Goal: Information Seeking & Learning: Learn about a topic

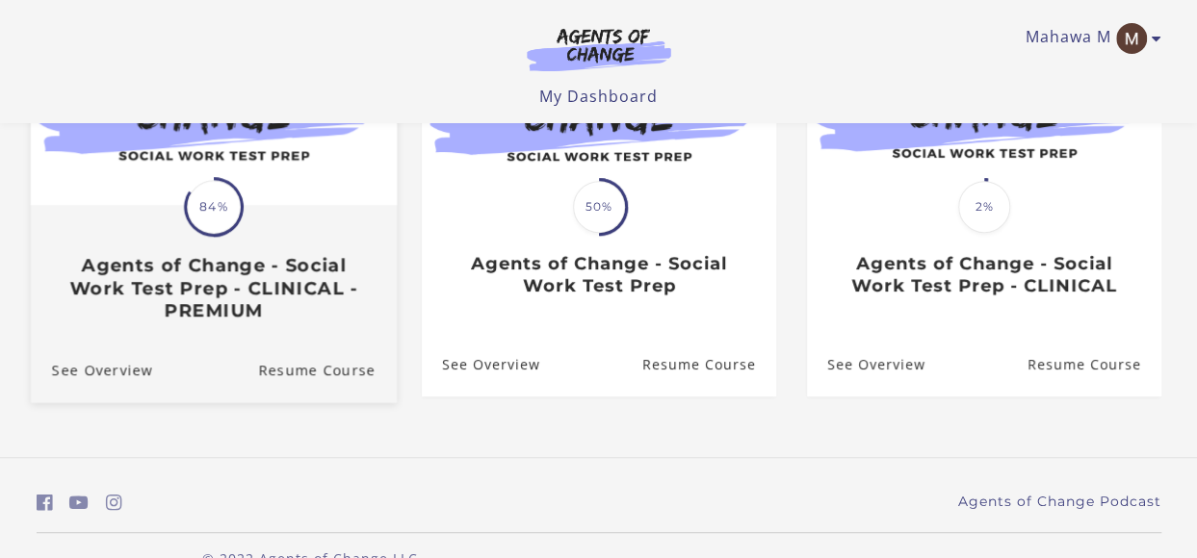
scroll to position [289, 0]
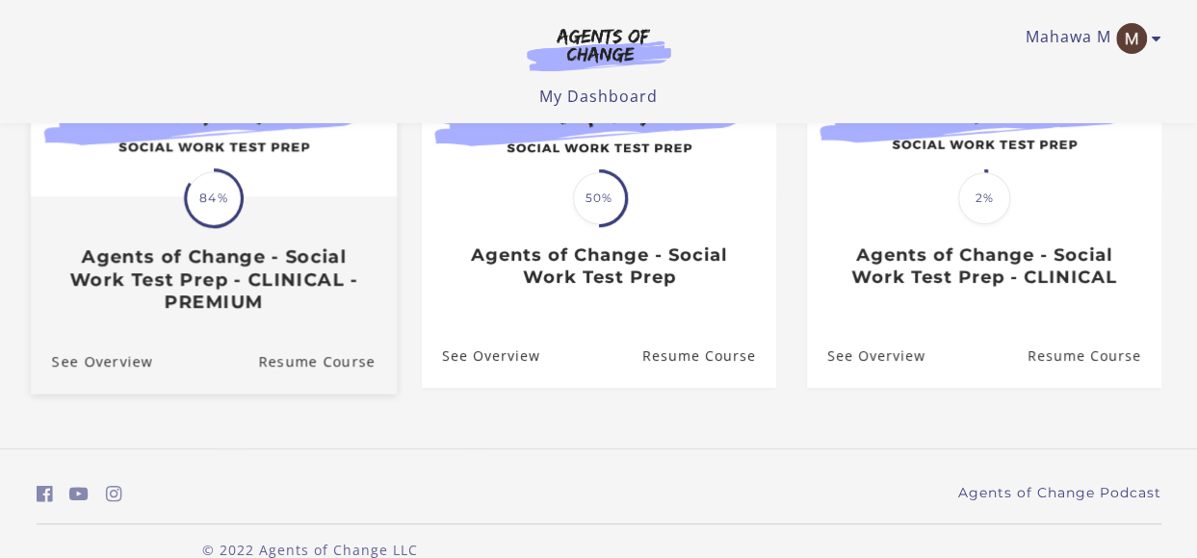
click at [285, 290] on h3 "Agents of Change - Social Work Test Prep - CLINICAL - PREMIUM" at bounding box center [212, 278] width 323 height 67
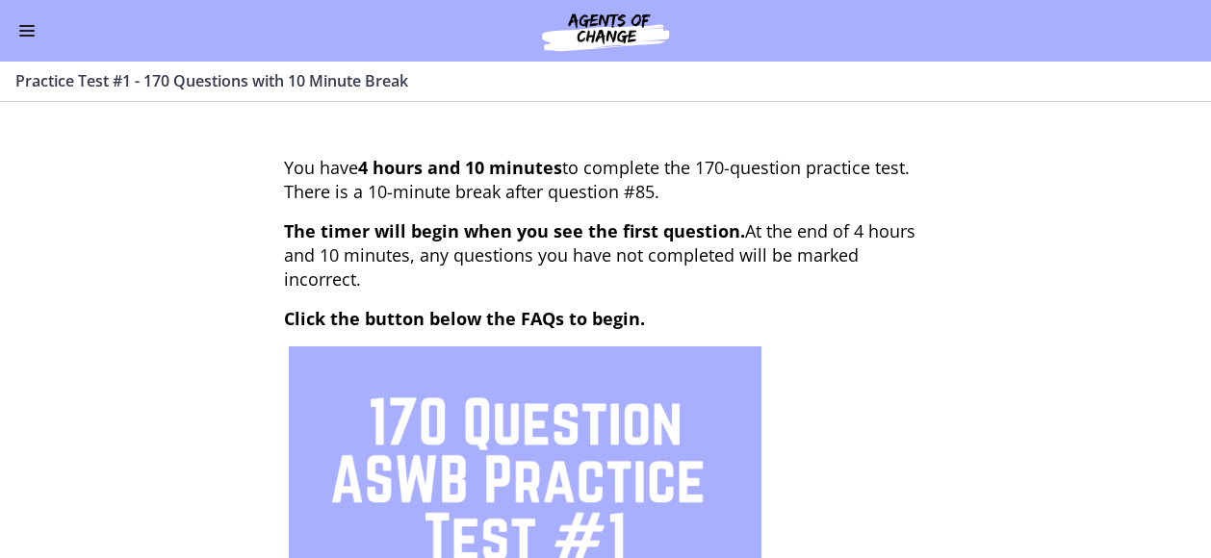
click at [28, 25] on span "Enable menu" at bounding box center [26, 26] width 15 height 2
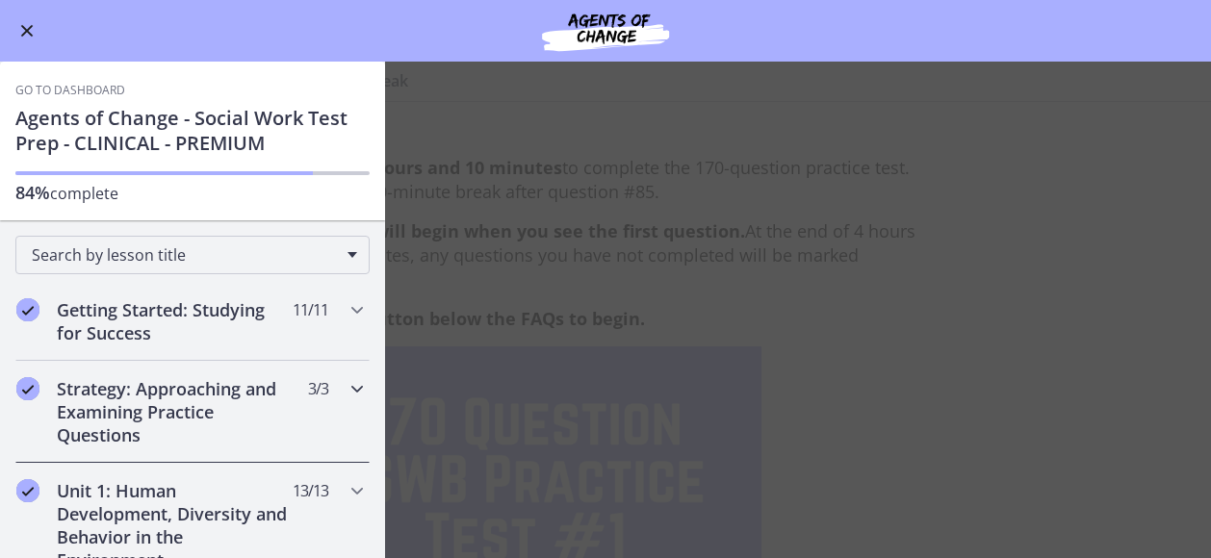
scroll to position [193, 0]
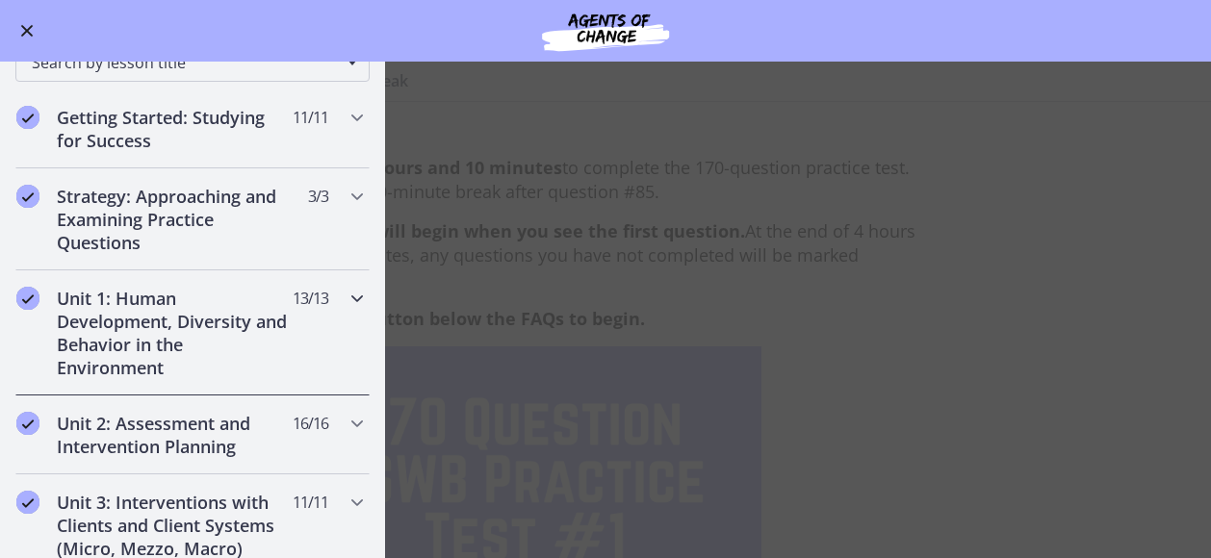
click at [197, 320] on h2 "Unit 1: Human Development, Diversity and Behavior in the Environment" at bounding box center [174, 333] width 235 height 92
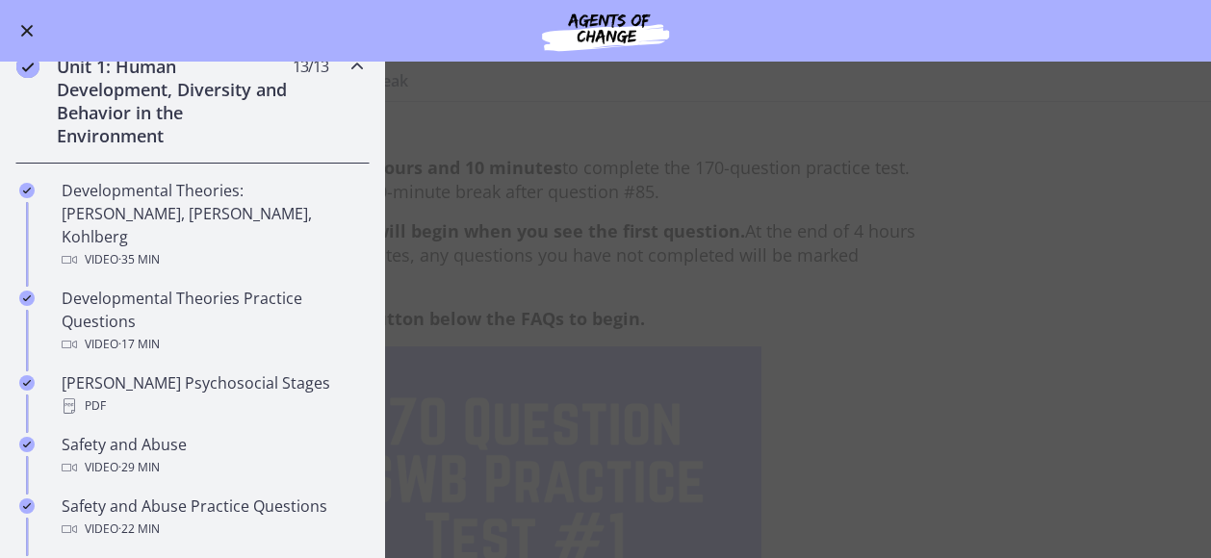
scroll to position [481, 0]
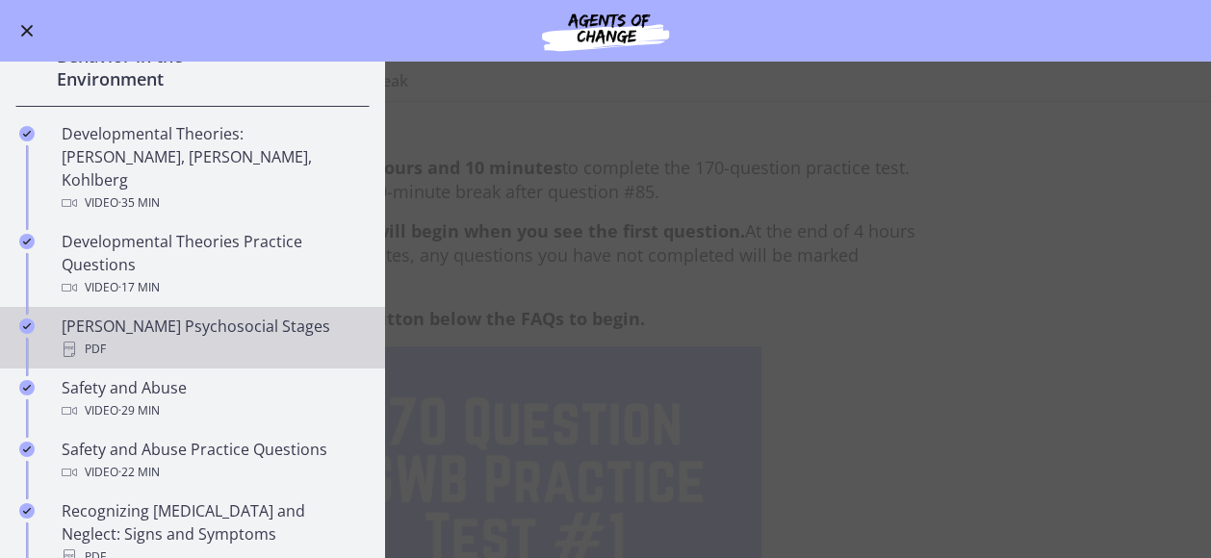
click at [81, 338] on div "PDF" at bounding box center [212, 349] width 300 height 23
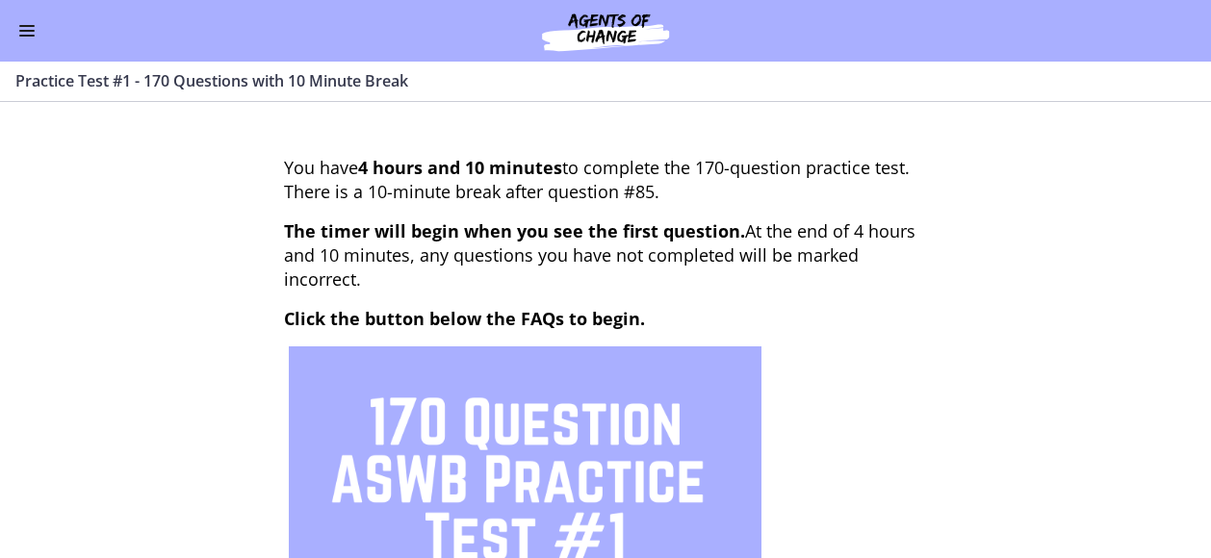
click at [27, 39] on button "Enable menu" at bounding box center [26, 30] width 23 height 23
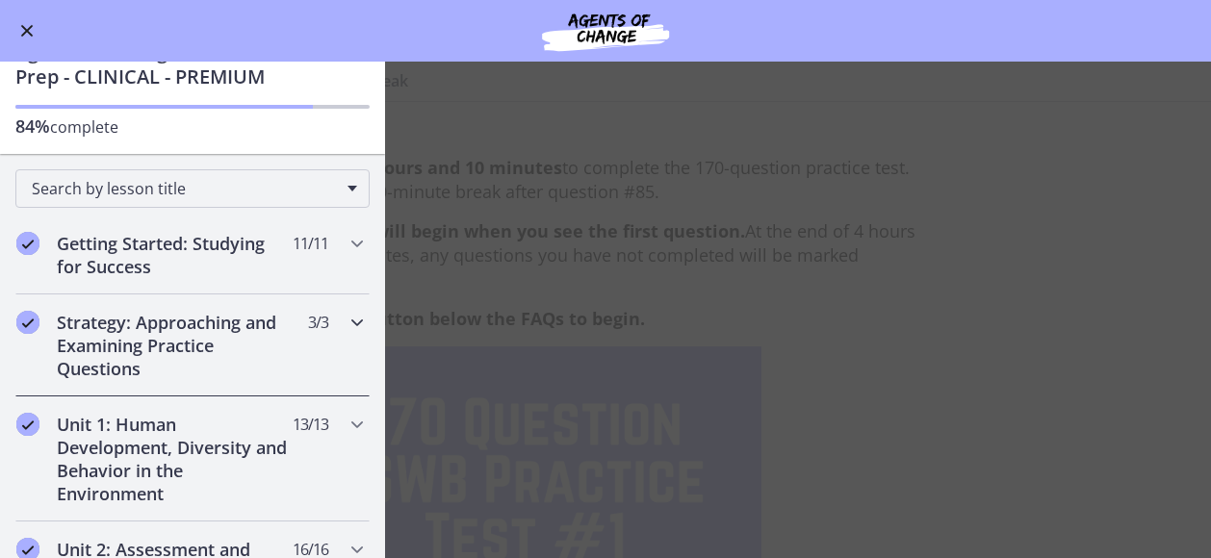
scroll to position [96, 0]
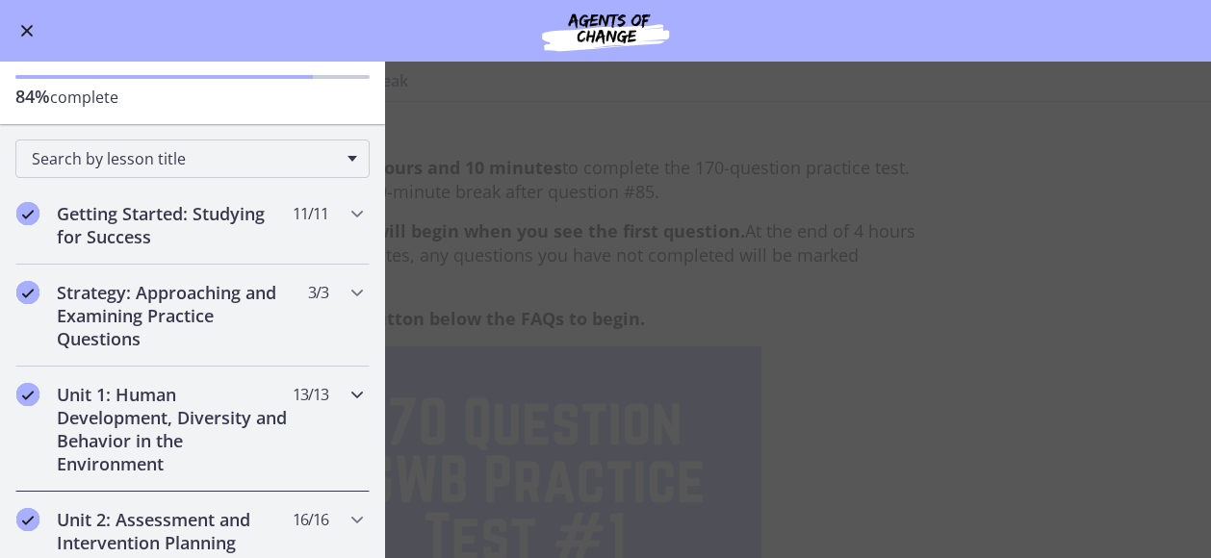
click at [258, 400] on h2 "Unit 1: Human Development, Diversity and Behavior in the Environment" at bounding box center [174, 429] width 235 height 92
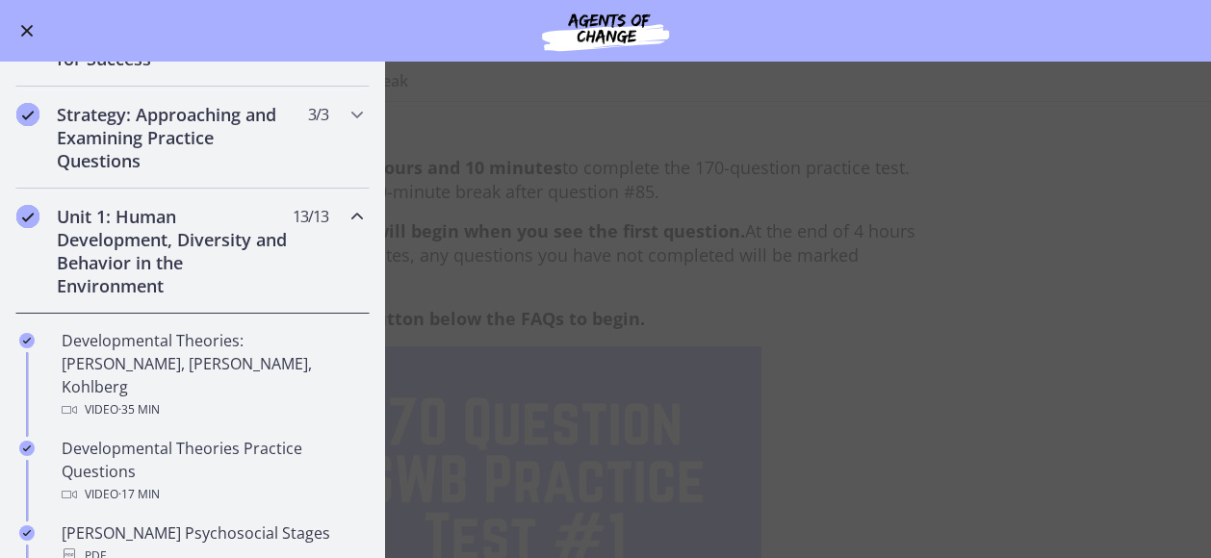
scroll to position [289, 0]
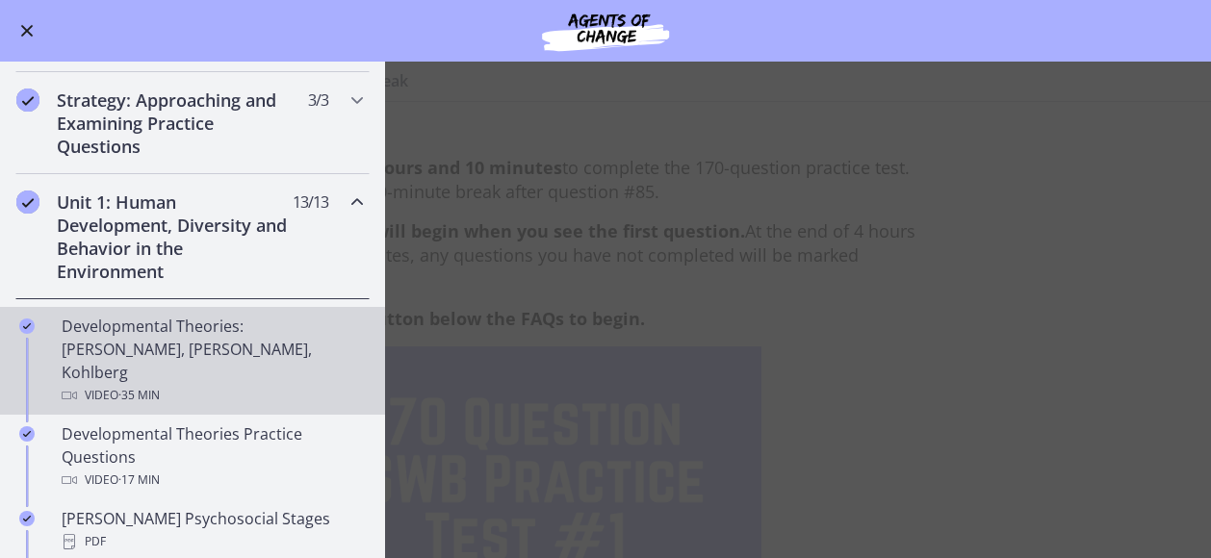
click at [203, 315] on div "Developmental Theories: [PERSON_NAME], [PERSON_NAME], Kohlberg Video · 35 min" at bounding box center [212, 361] width 300 height 92
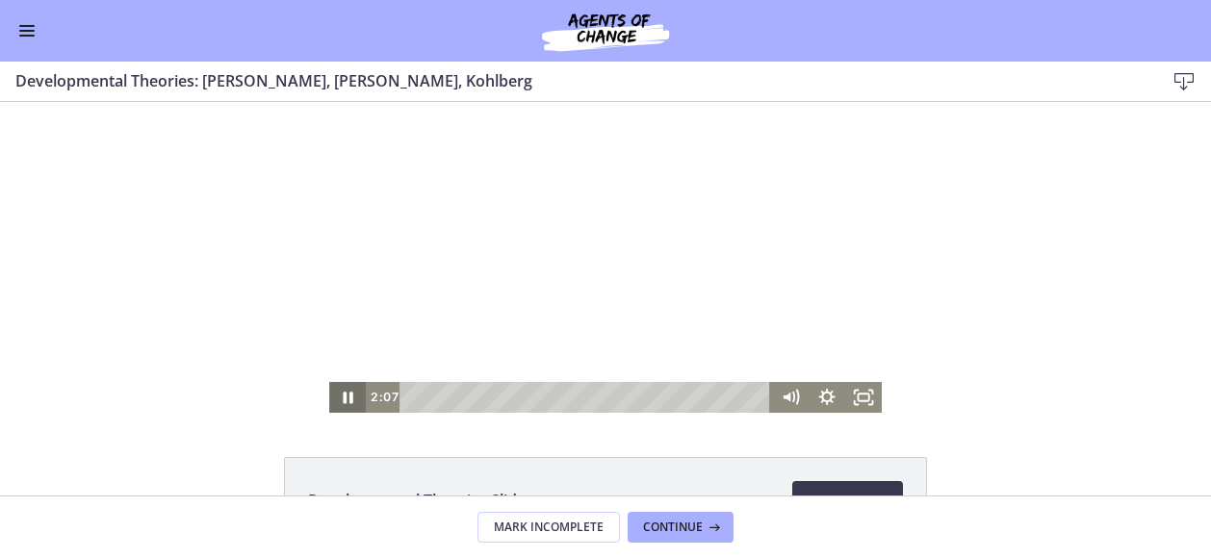
click at [334, 397] on icon "Pause" at bounding box center [347, 397] width 37 height 31
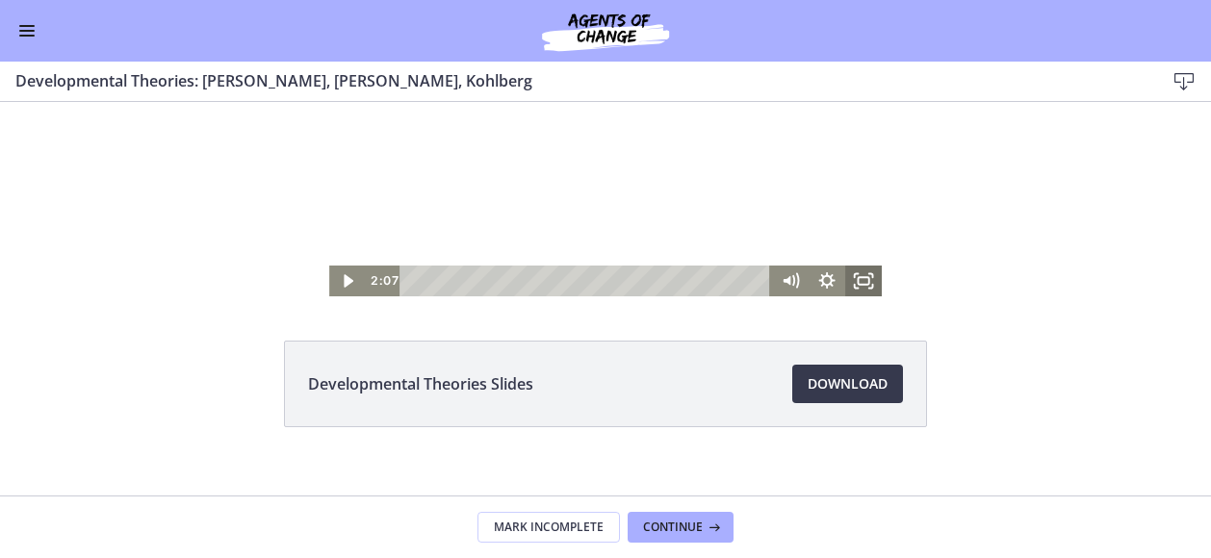
scroll to position [140, 0]
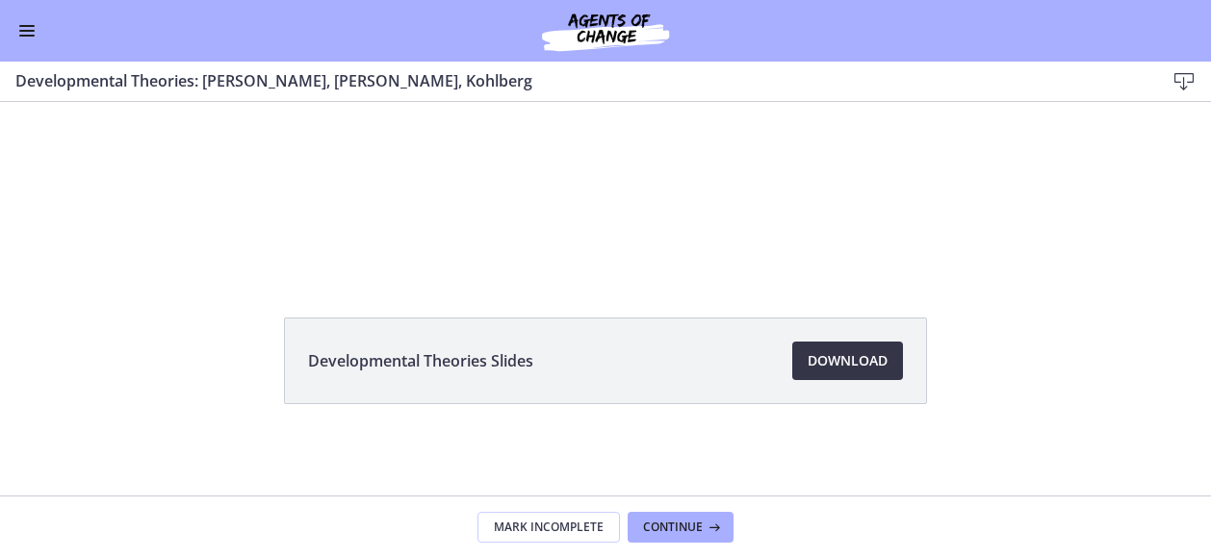
click at [842, 355] on span "Download Opens in a new window" at bounding box center [848, 360] width 80 height 23
click at [694, 523] on span "Continue" at bounding box center [673, 527] width 60 height 15
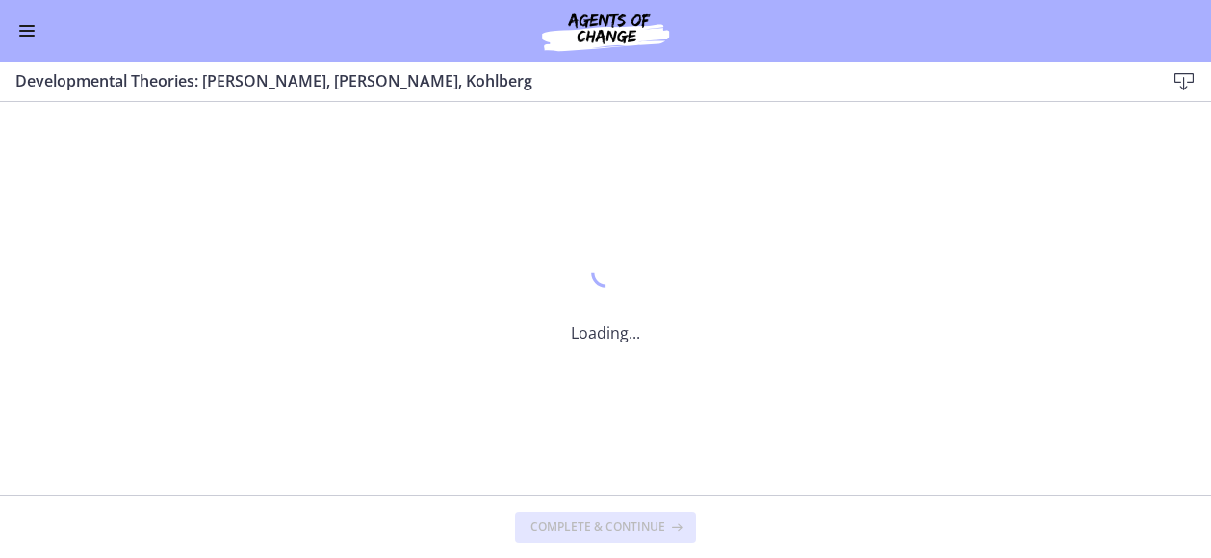
scroll to position [0, 0]
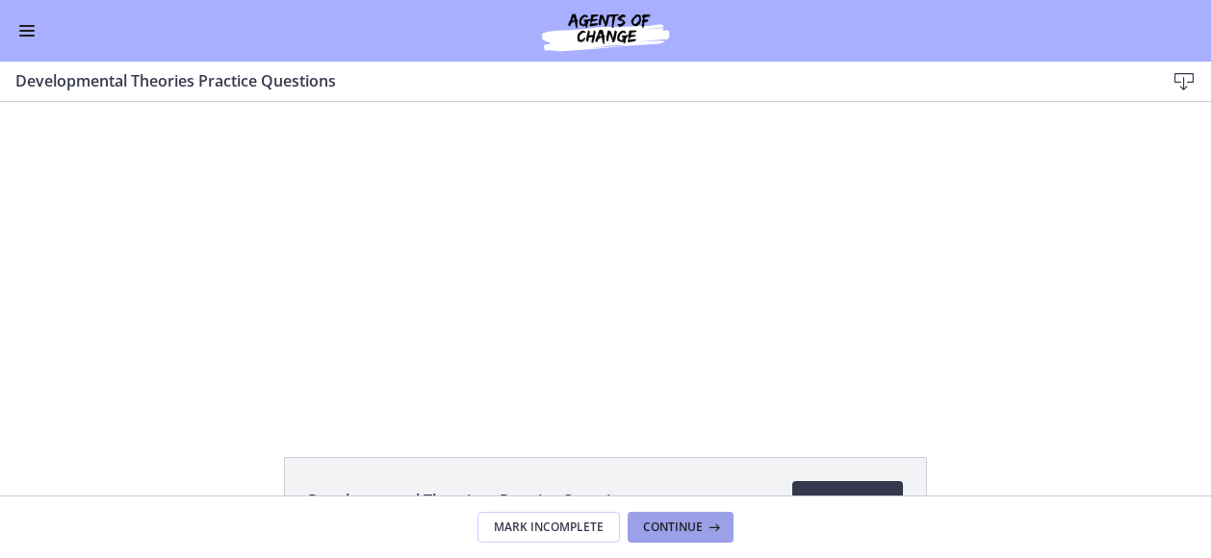
click at [694, 523] on span "Continue" at bounding box center [673, 527] width 60 height 15
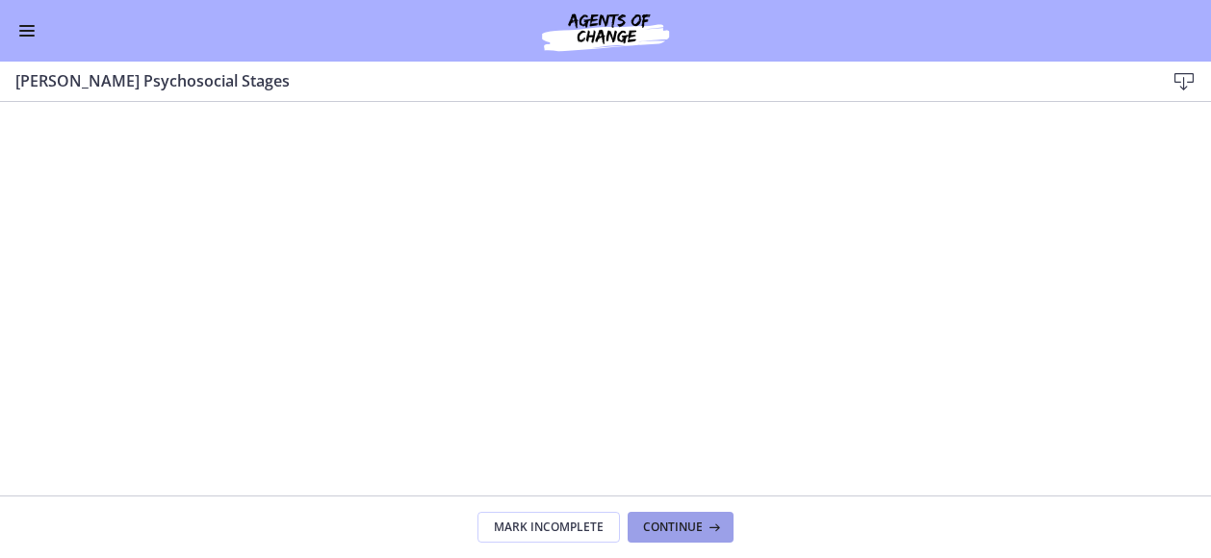
click at [694, 523] on span "Continue" at bounding box center [673, 527] width 60 height 15
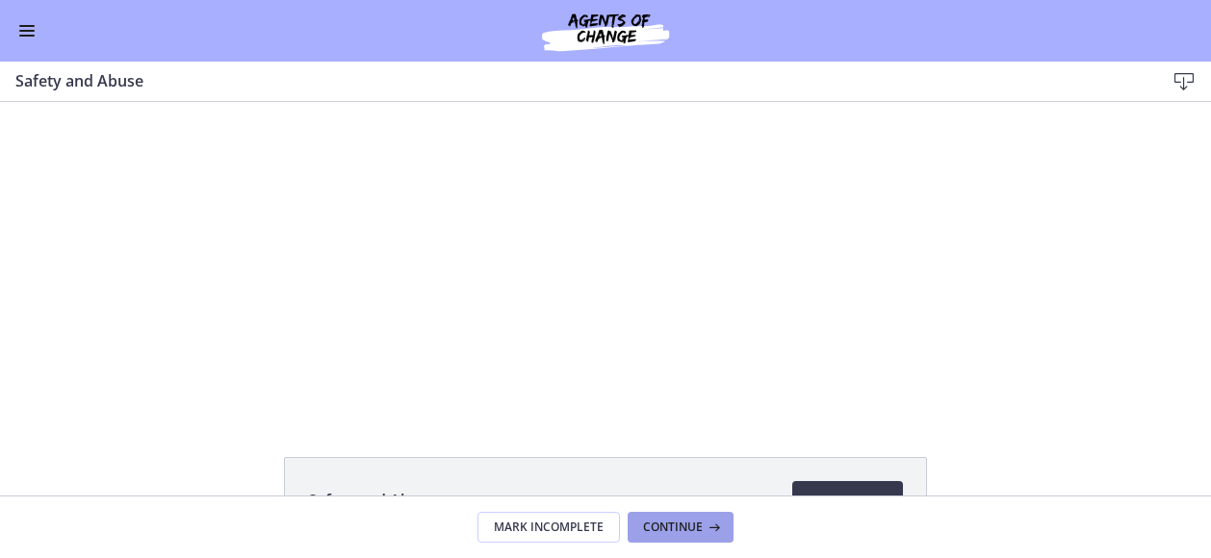
click at [695, 523] on span "Continue" at bounding box center [673, 527] width 60 height 15
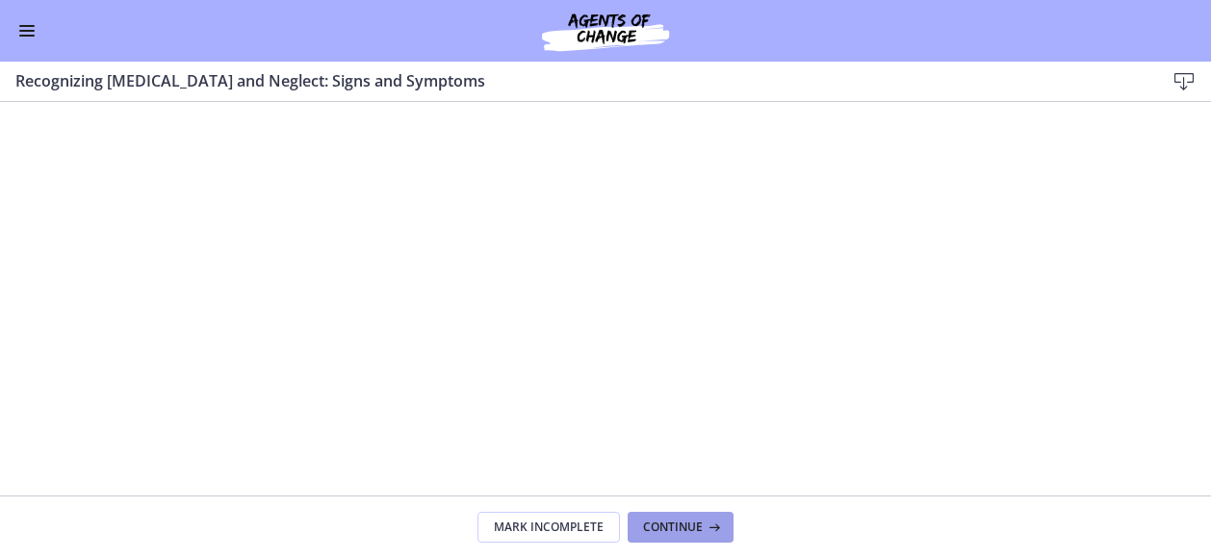
click at [695, 523] on span "Continue" at bounding box center [673, 527] width 60 height 15
click at [662, 525] on span "Continue" at bounding box center [673, 527] width 60 height 15
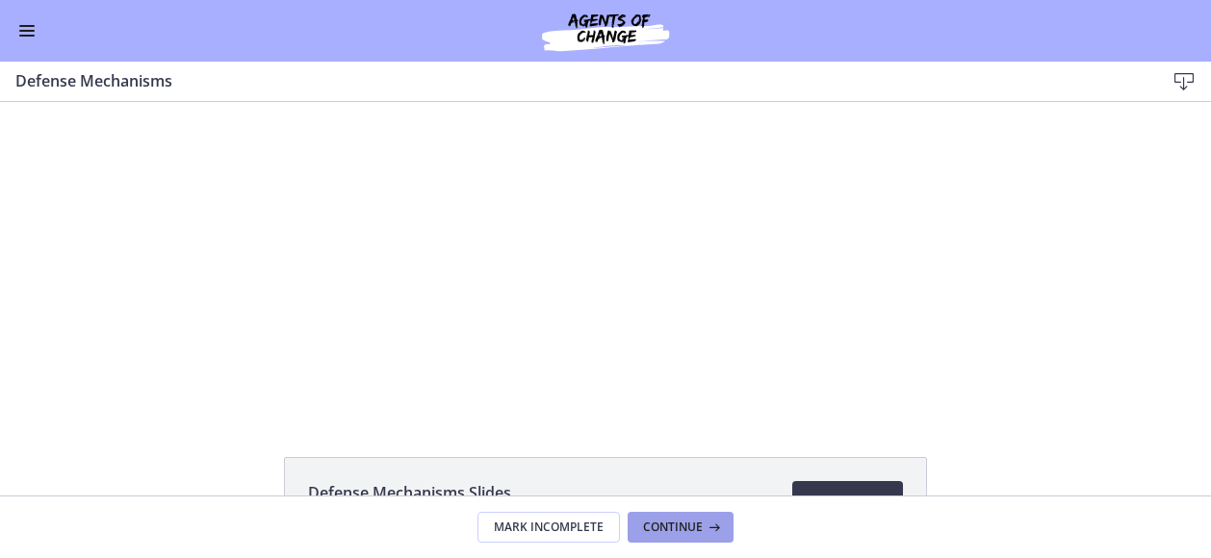
click at [662, 525] on span "Continue" at bounding box center [673, 527] width 60 height 15
click at [661, 526] on span "Continue" at bounding box center [673, 527] width 60 height 15
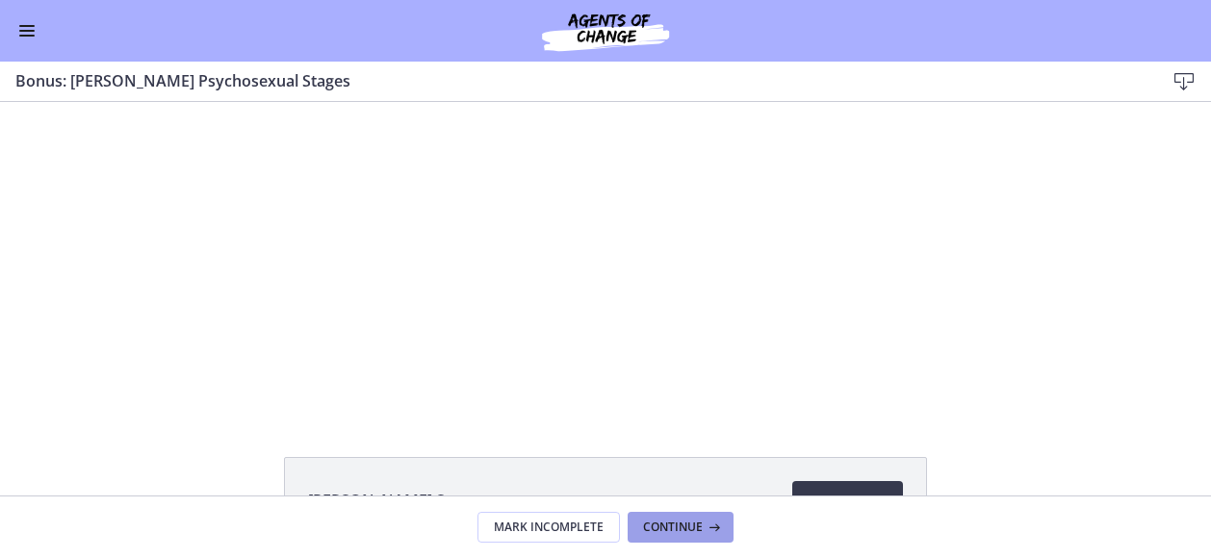
click at [661, 526] on span "Continue" at bounding box center [673, 527] width 60 height 15
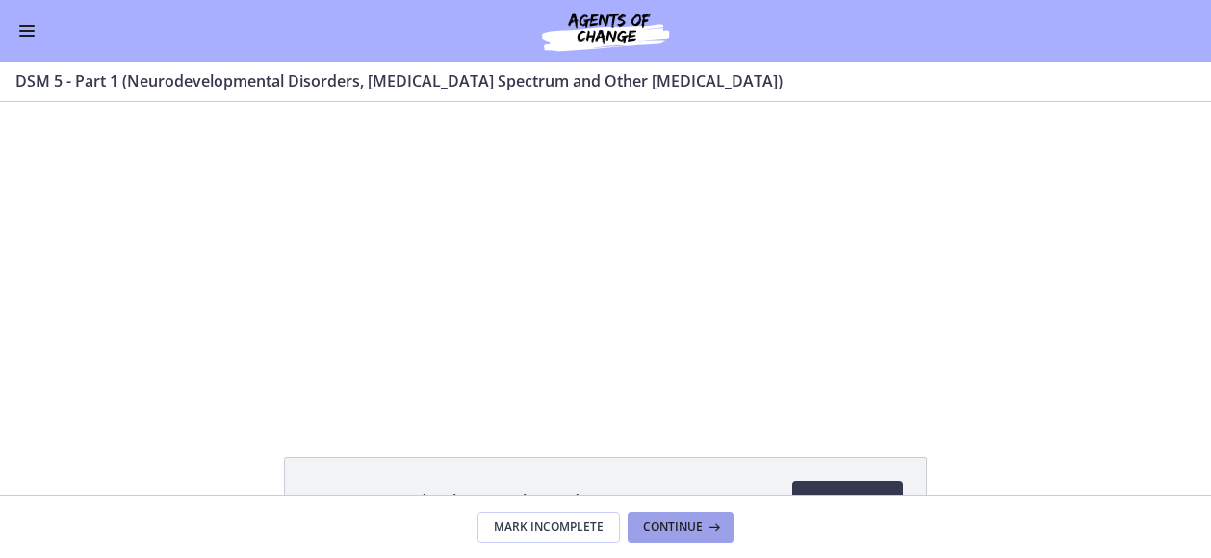
click at [661, 526] on span "Continue" at bounding box center [673, 527] width 60 height 15
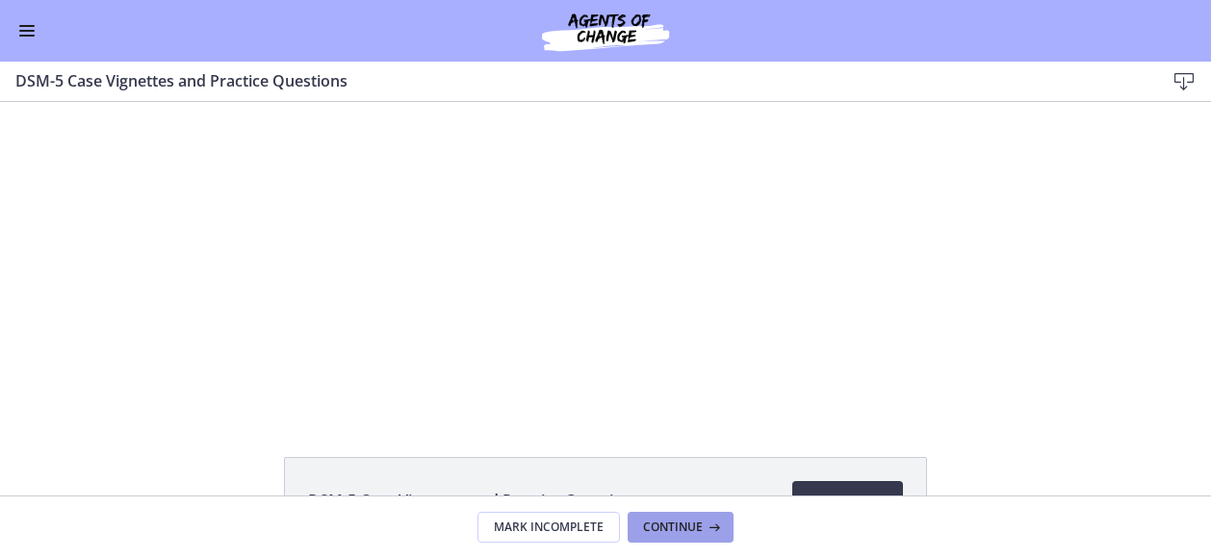
click at [661, 526] on span "Continue" at bounding box center [673, 527] width 60 height 15
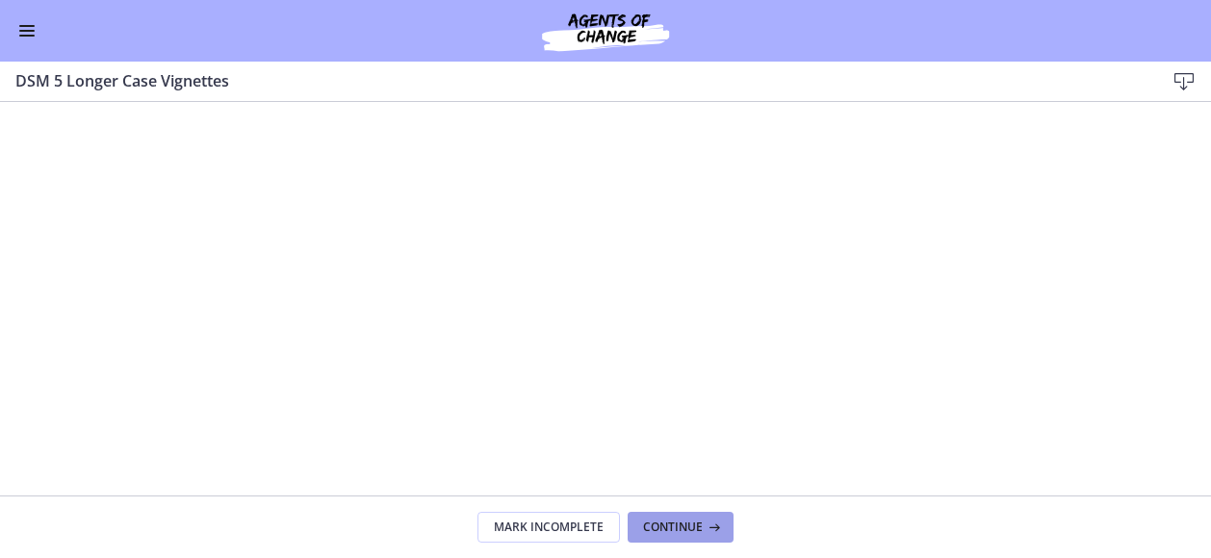
click at [661, 525] on span "Continue" at bounding box center [673, 527] width 60 height 15
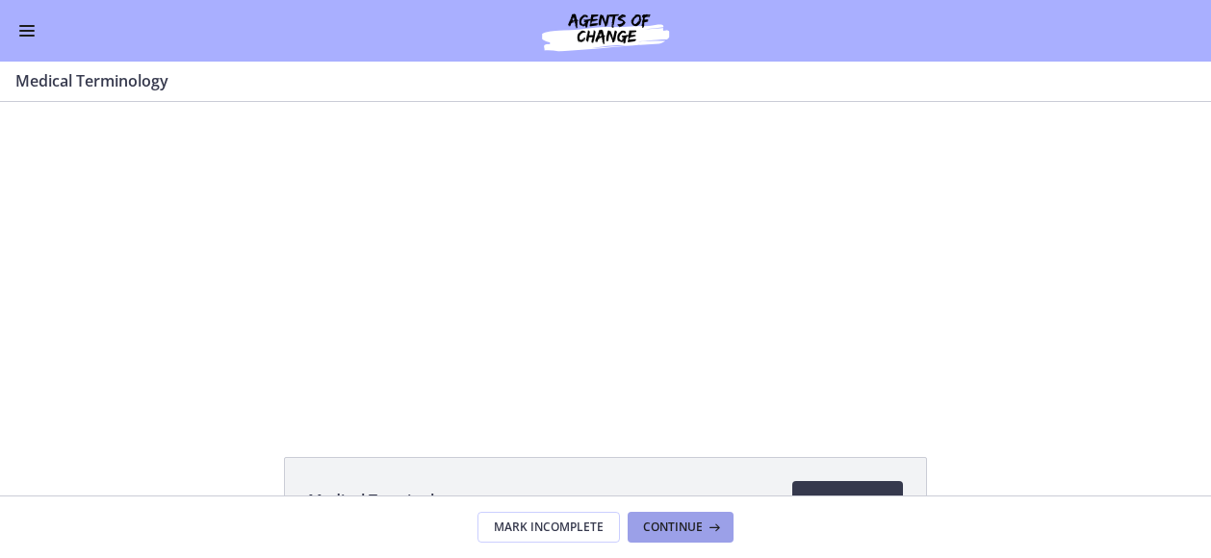
click at [661, 525] on span "Continue" at bounding box center [673, 527] width 60 height 15
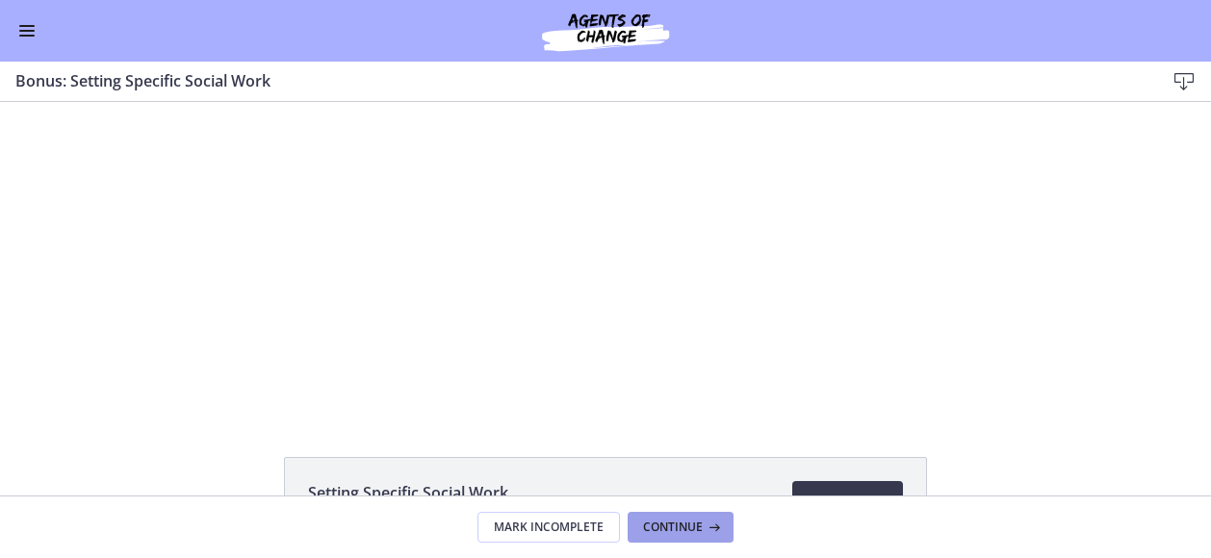
click at [661, 525] on span "Continue" at bounding box center [673, 527] width 60 height 15
